Goal: Task Accomplishment & Management: Use online tool/utility

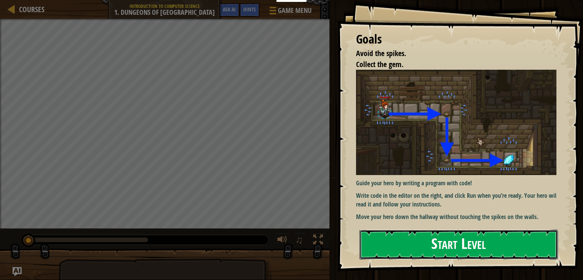
click at [421, 239] on button "Start Level" at bounding box center [458, 245] width 198 height 30
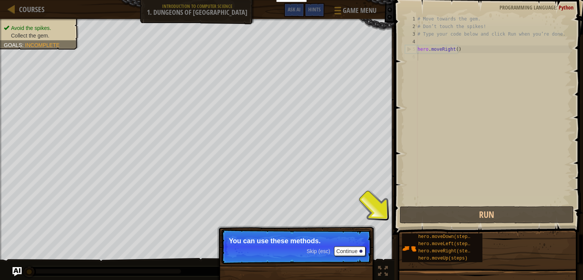
type textarea "o"
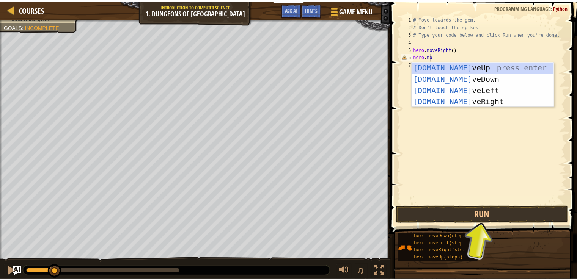
scroll to position [3, 1]
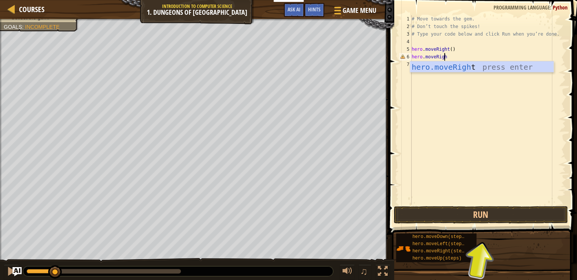
type textarea "hero.moveRight"
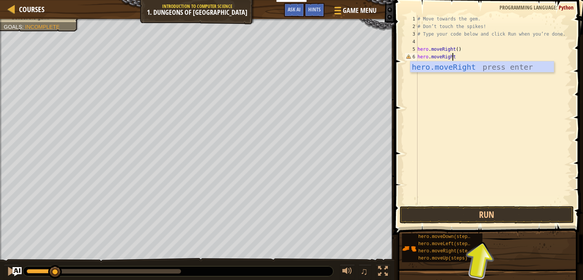
scroll to position [3, 0]
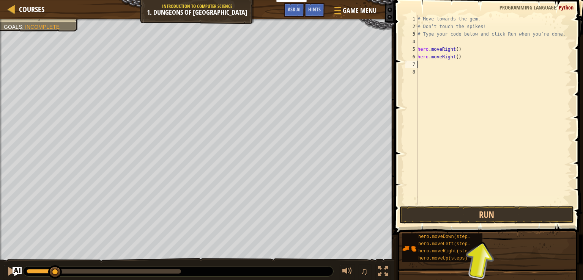
click at [494, 224] on span at bounding box center [489, 106] width 195 height 257
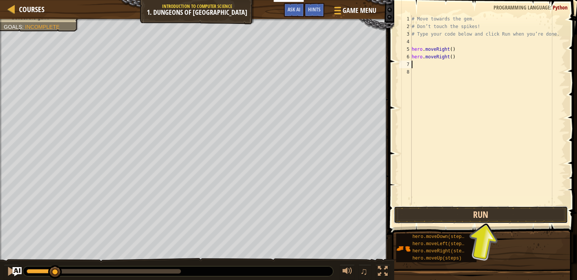
click at [495, 218] on button "Run" at bounding box center [481, 214] width 174 height 17
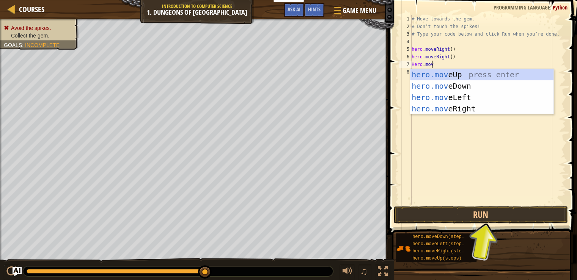
scroll to position [3, 1]
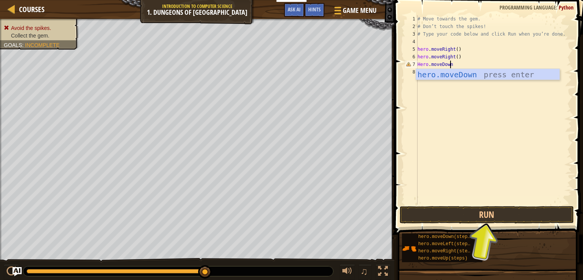
type textarea "Hero.moveDown"
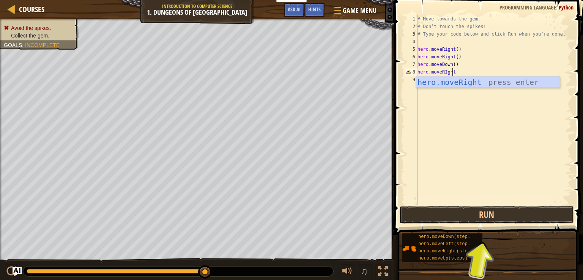
scroll to position [3, 2]
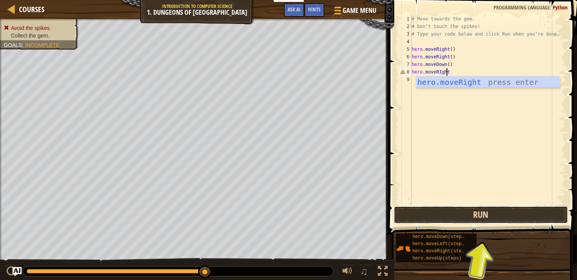
click at [494, 220] on button "Run" at bounding box center [481, 214] width 174 height 17
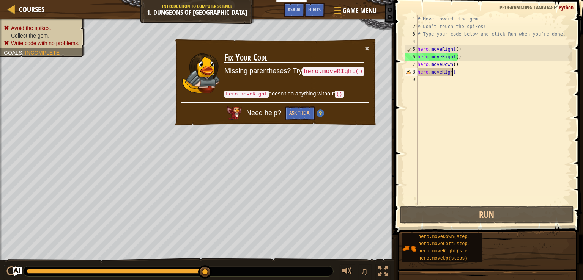
click at [454, 57] on div "# Move towards the gem. # Don’t touch the spikes! # Type your code below and cl…" at bounding box center [494, 117] width 156 height 205
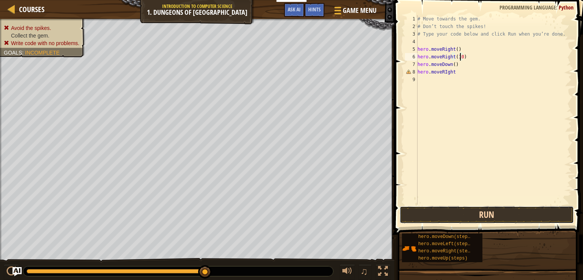
click at [487, 215] on button "Run" at bounding box center [486, 214] width 174 height 17
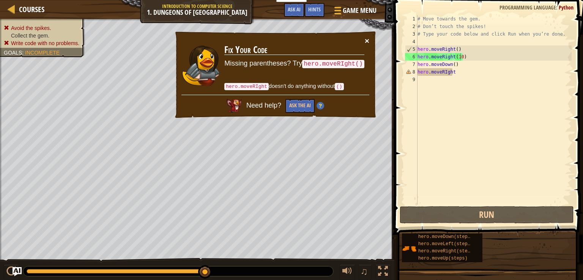
click at [368, 41] on button "×" at bounding box center [367, 41] width 5 height 8
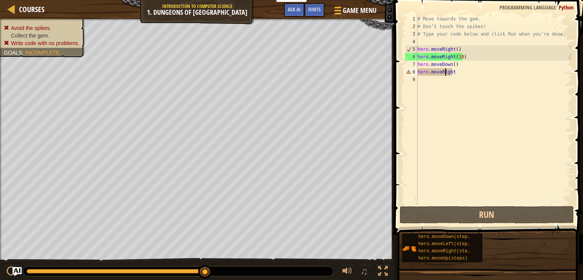
click at [444, 71] on div "# Move towards the gem. # Don’t touch the spikes! # Type your code below and cl…" at bounding box center [494, 117] width 156 height 205
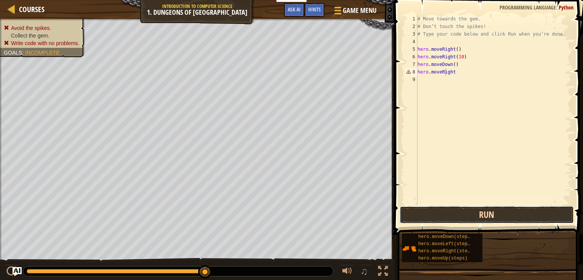
click at [482, 220] on button "Run" at bounding box center [486, 214] width 174 height 17
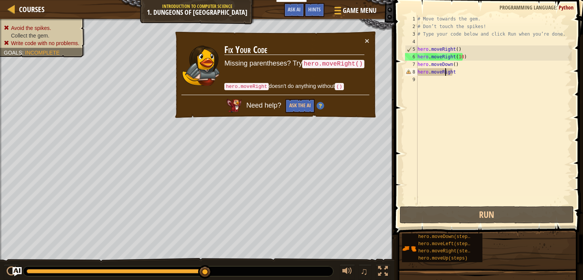
click at [460, 74] on div "# Move towards the gem. # Don’t touch the spikes! # Type your code below and cl…" at bounding box center [494, 117] width 156 height 205
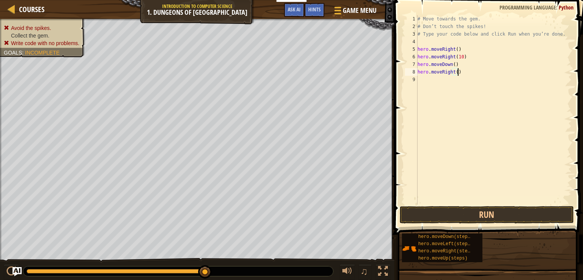
click at [487, 206] on span at bounding box center [489, 106] width 195 height 257
click at [485, 214] on button "Run" at bounding box center [486, 214] width 174 height 17
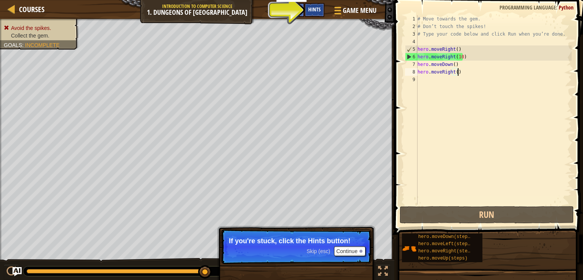
click at [313, 5] on div "Hints" at bounding box center [314, 10] width 20 height 14
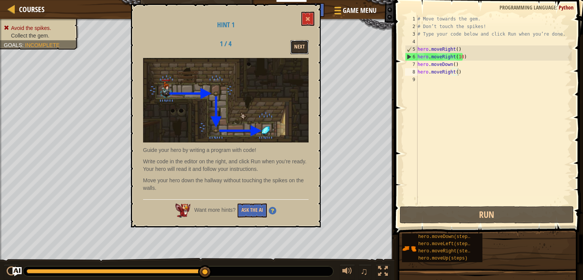
click at [303, 46] on button "Next" at bounding box center [299, 47] width 18 height 14
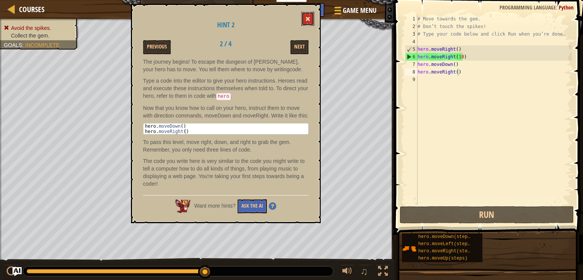
click at [308, 19] on span at bounding box center [307, 18] width 5 height 5
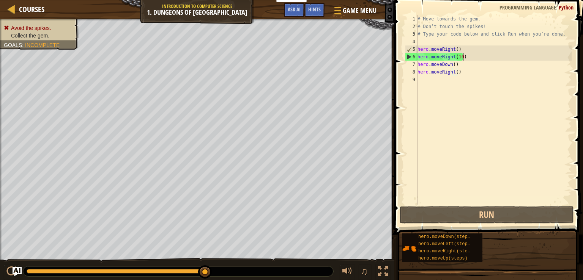
click at [463, 60] on div "# Move towards the gem. # Don’t touch the spikes! # Type your code below and cl…" at bounding box center [494, 117] width 156 height 205
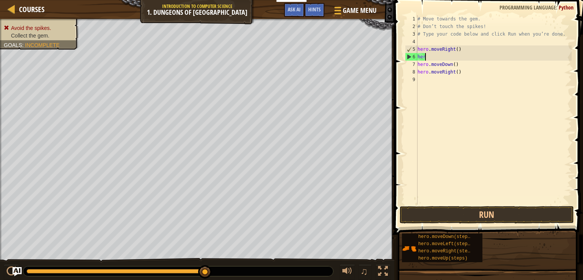
scroll to position [3, 0]
type textarea "h"
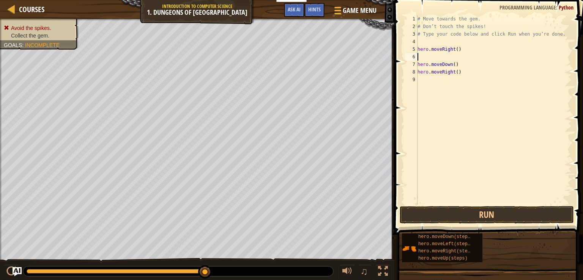
type textarea "hero.moveRight()"
click at [492, 214] on button "Run" at bounding box center [486, 214] width 174 height 17
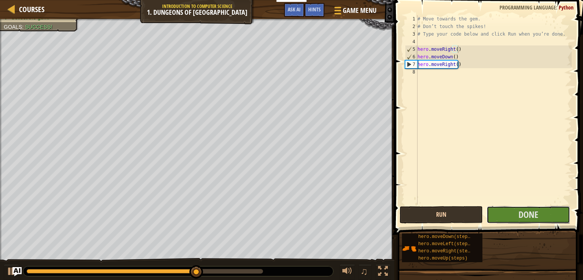
click at [492, 214] on button "Done" at bounding box center [527, 214] width 83 height 17
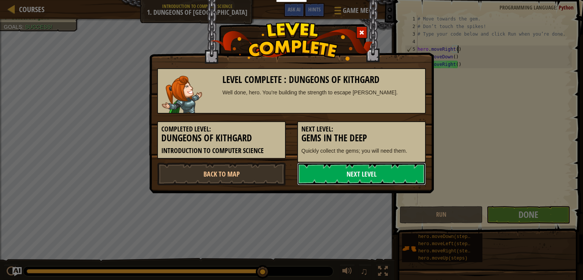
click at [366, 174] on link "Next Level" at bounding box center [361, 174] width 129 height 23
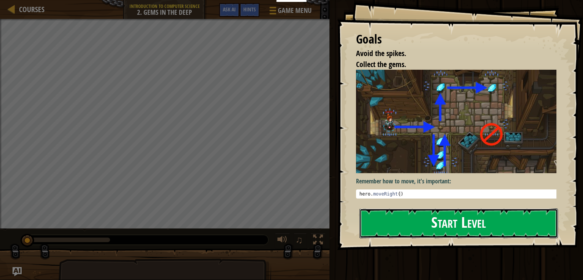
click at [450, 225] on button "Start Level" at bounding box center [458, 224] width 198 height 30
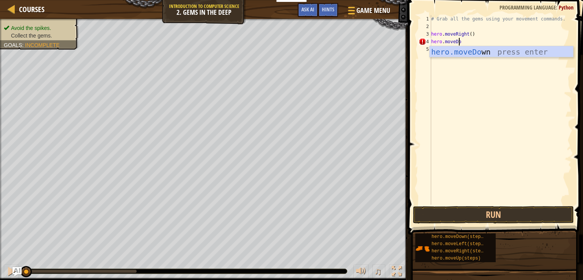
scroll to position [3, 2]
type textarea "hero.moveDown"
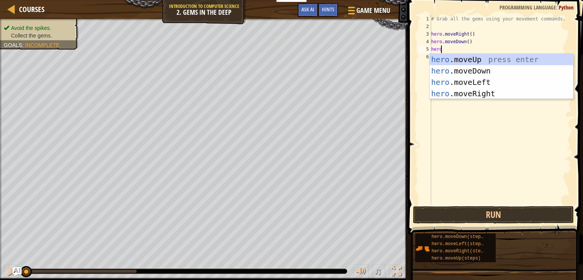
scroll to position [3, 0]
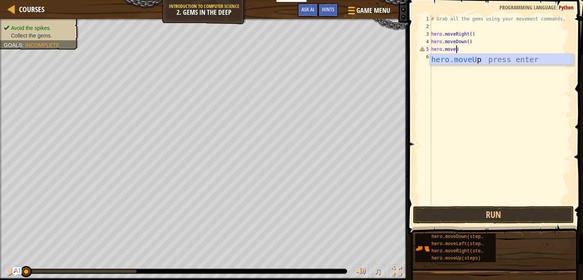
type textarea "hero.moveUp"
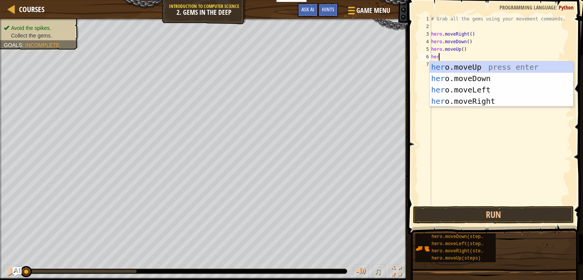
scroll to position [3, 0]
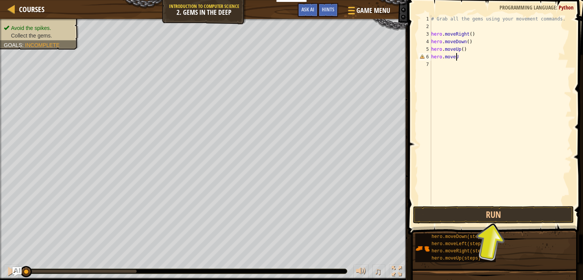
type textarea "hero.moveUp"
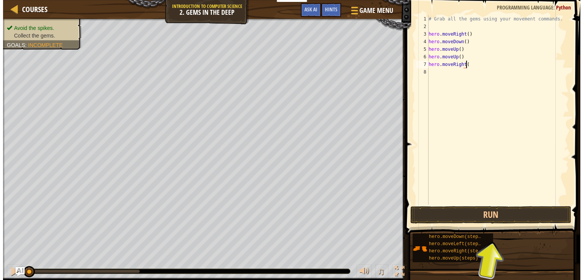
scroll to position [3, 3]
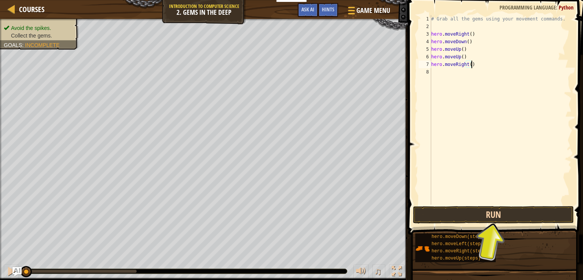
type textarea "hero.moveRight()"
click at [469, 217] on button "Run" at bounding box center [493, 214] width 161 height 17
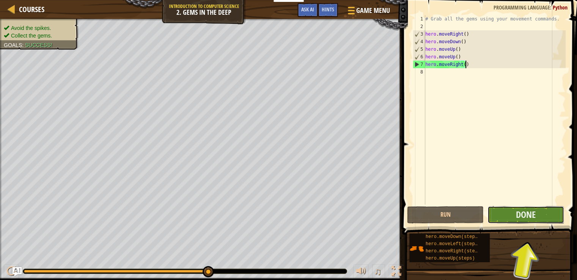
click at [540, 220] on button "Done" at bounding box center [525, 214] width 77 height 17
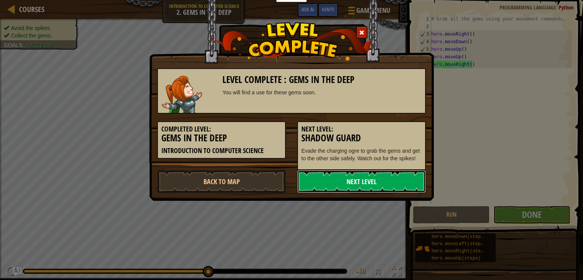
click at [391, 179] on link "Next Level" at bounding box center [361, 181] width 129 height 23
